Goal: Transaction & Acquisition: Purchase product/service

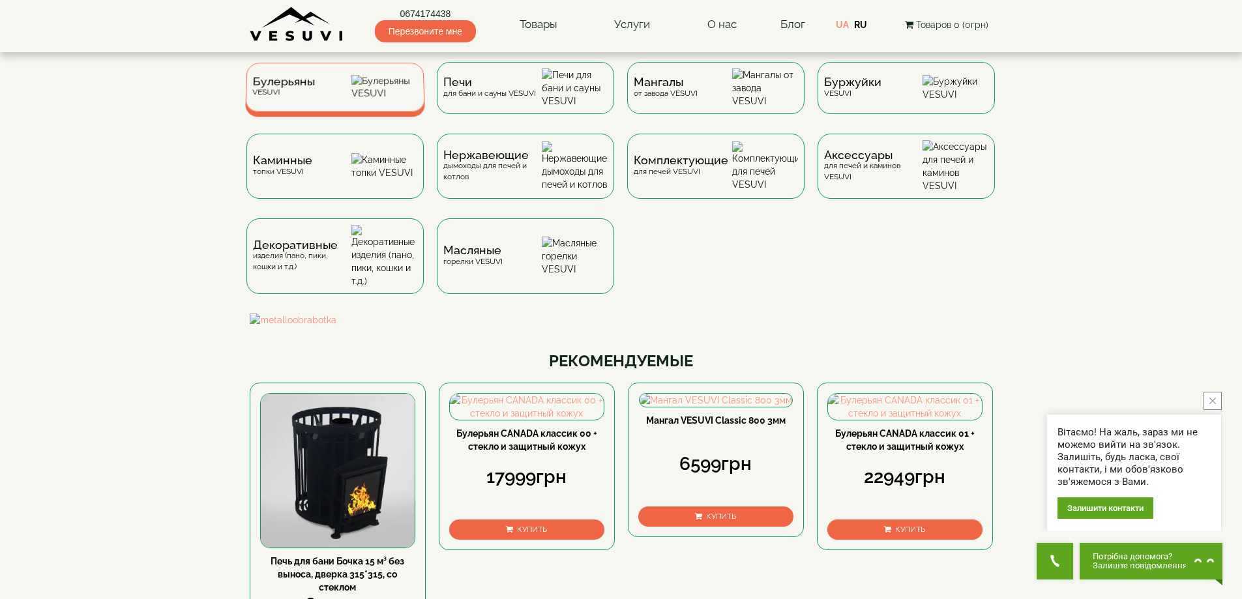
click at [298, 95] on div "Булерьяны VESUVI" at bounding box center [283, 87] width 63 height 20
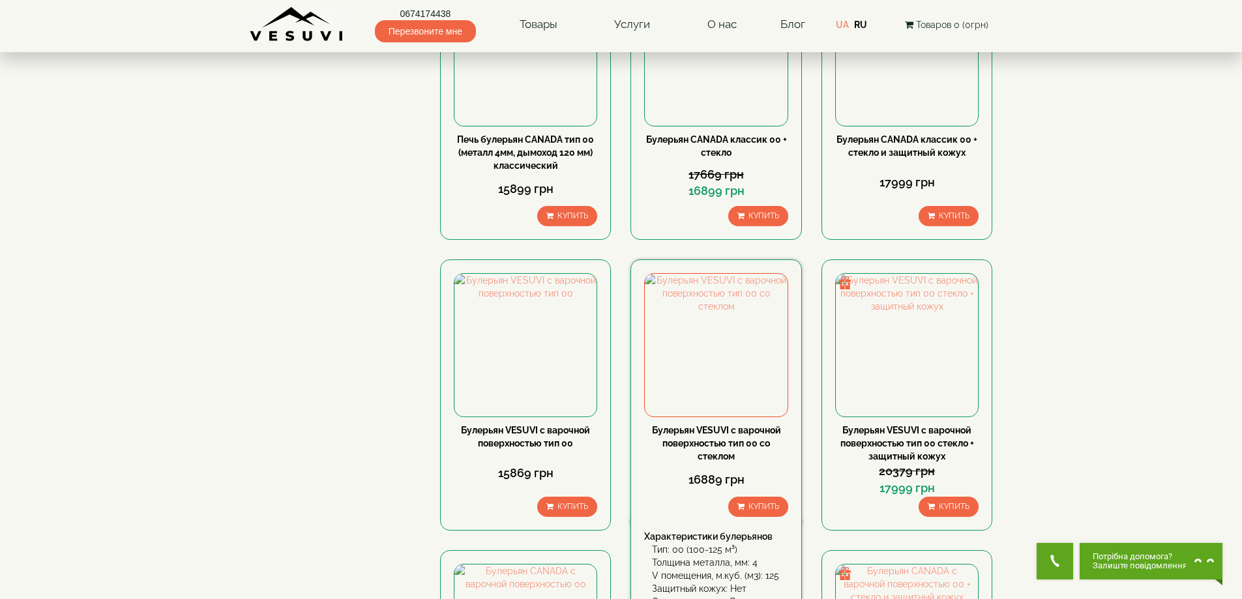
scroll to position [717, 0]
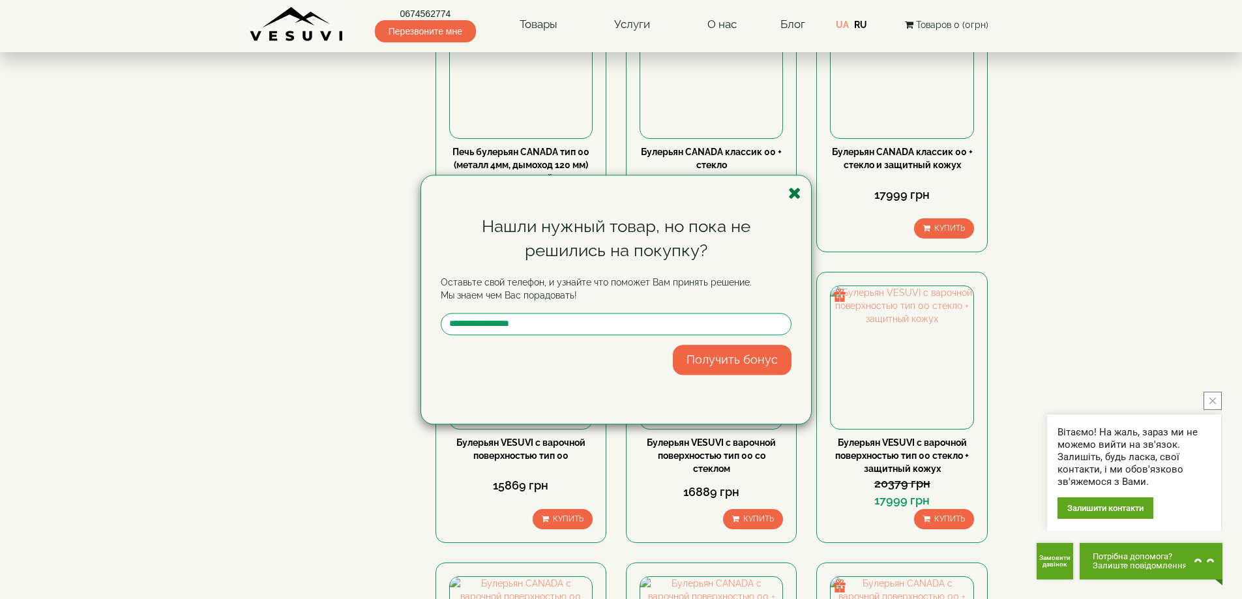
click at [792, 195] on icon "button" at bounding box center [794, 193] width 13 height 16
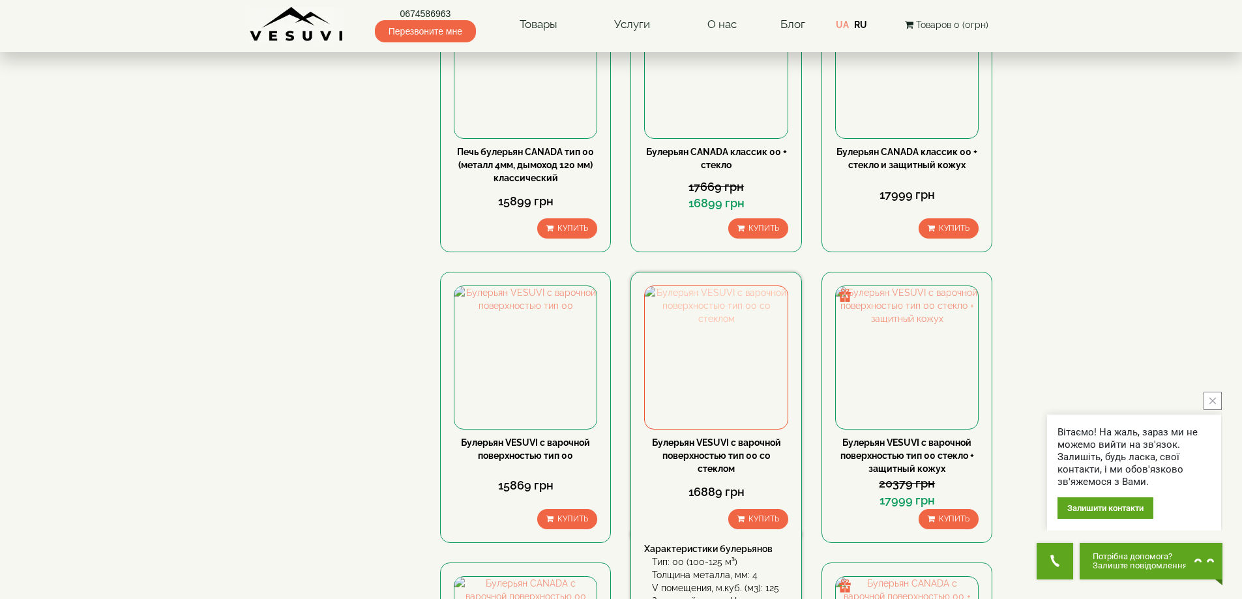
click at [723, 286] on img at bounding box center [716, 357] width 142 height 142
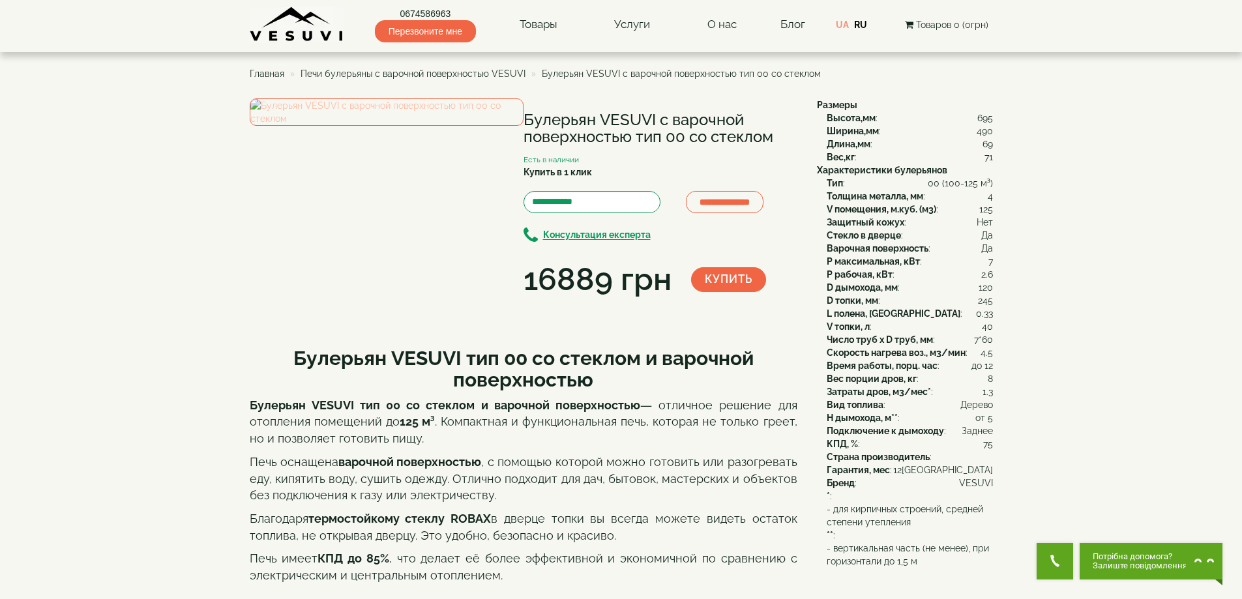
drag, startPoint x: 375, startPoint y: 233, endPoint x: 360, endPoint y: 218, distance: 21.7
click at [360, 126] on img at bounding box center [387, 111] width 274 height 27
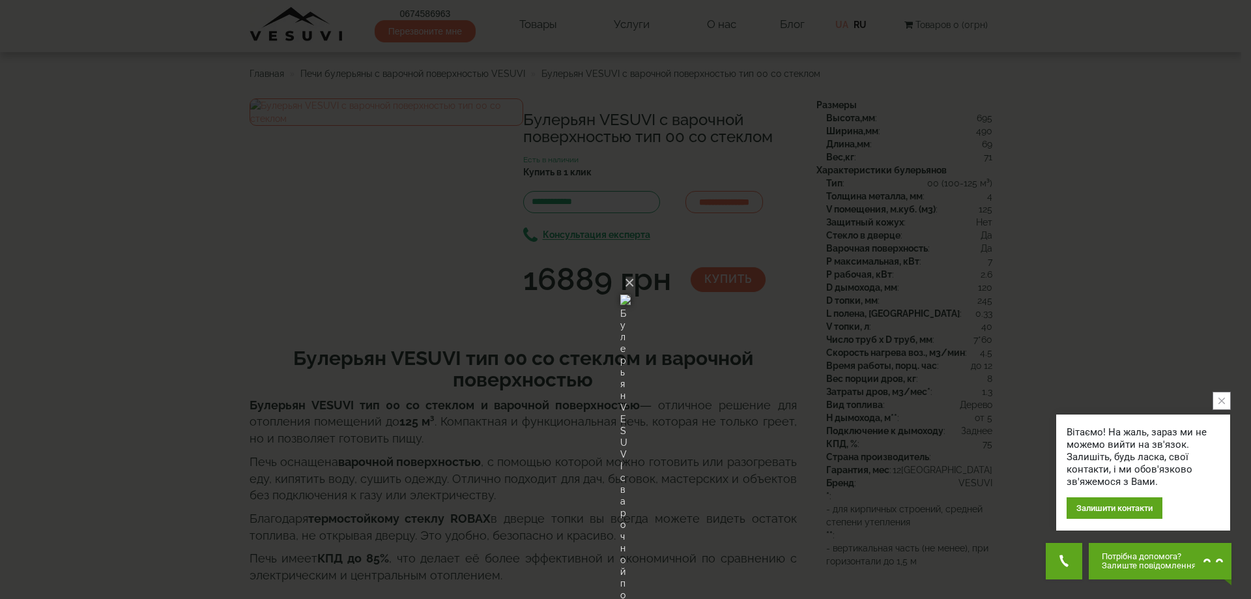
click at [1107, 231] on div "× Булерьян VESUVI с варочной поверхностью тип 00 со стеклом Loading..." at bounding box center [625, 299] width 1251 height 599
